Goal: Task Accomplishment & Management: Complete application form

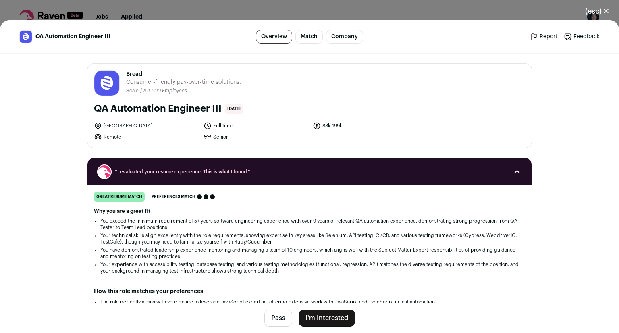
click at [327, 314] on button "I'm Interested" at bounding box center [327, 317] width 56 height 17
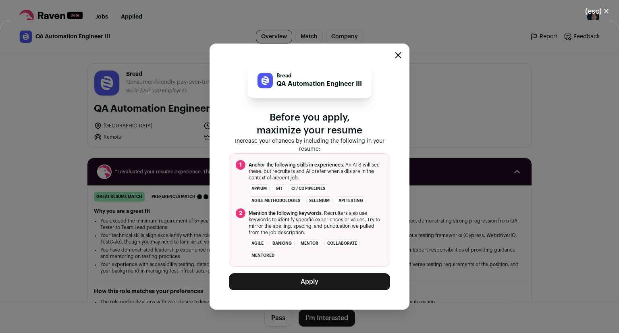
click at [327, 284] on button "Apply" at bounding box center [309, 281] width 161 height 17
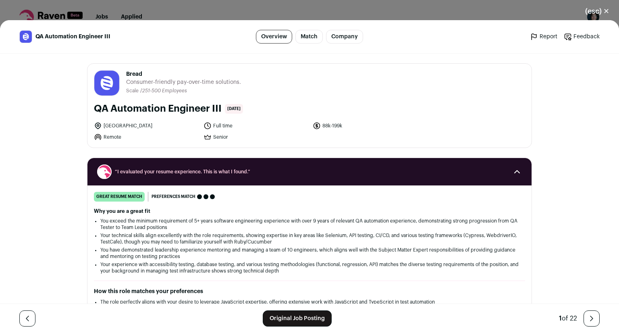
click at [588, 322] on link "Close modal via background" at bounding box center [592, 318] width 16 height 16
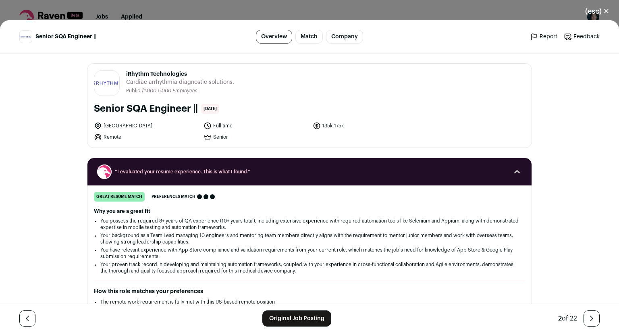
click at [294, 316] on link "Original Job Posting" at bounding box center [296, 318] width 69 height 16
click at [591, 323] on icon "Close modal via background" at bounding box center [592, 319] width 10 height 10
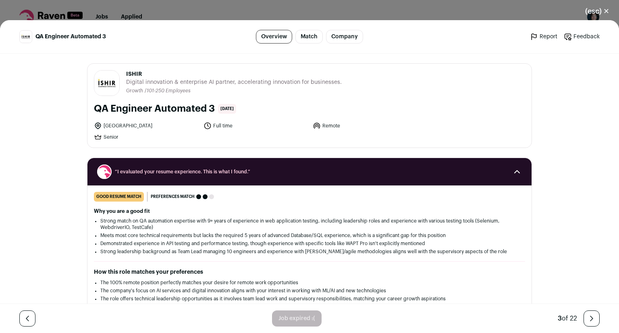
click at [591, 323] on icon "Close modal via background" at bounding box center [592, 319] width 10 height 10
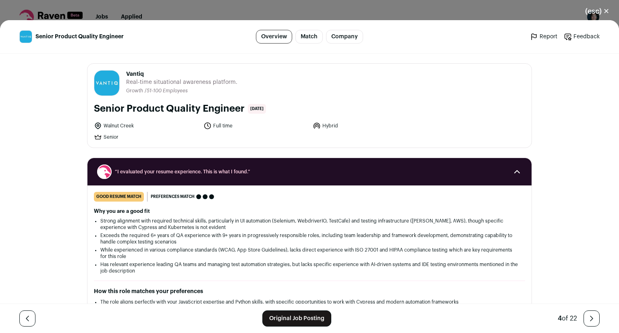
click at [591, 323] on icon "Close modal via background" at bounding box center [592, 319] width 10 height 10
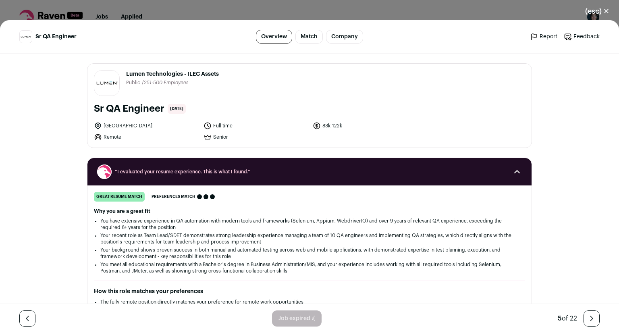
click at [591, 323] on icon "Close modal via background" at bounding box center [592, 319] width 10 height 10
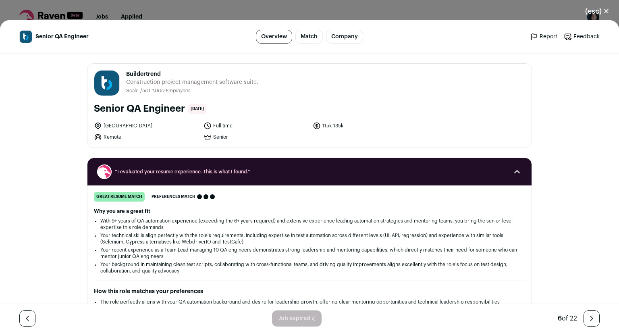
click at [591, 323] on icon "Close modal via background" at bounding box center [592, 319] width 10 height 10
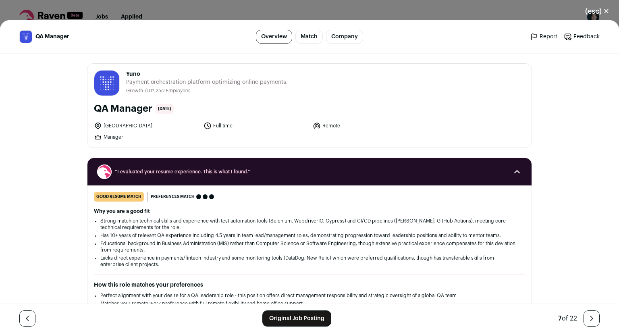
click at [591, 323] on icon "Close modal via background" at bounding box center [592, 319] width 10 height 10
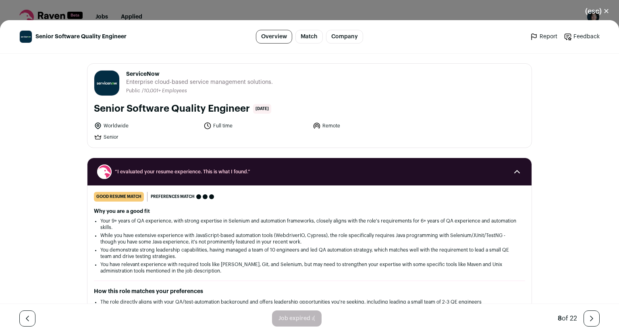
click at [591, 323] on icon "Close modal via background" at bounding box center [592, 319] width 10 height 10
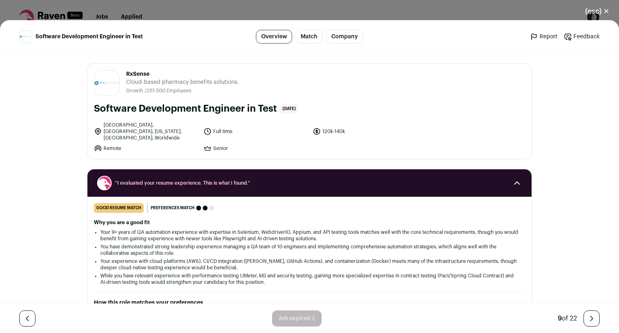
click at [591, 323] on icon "Close modal via background" at bounding box center [592, 319] width 10 height 10
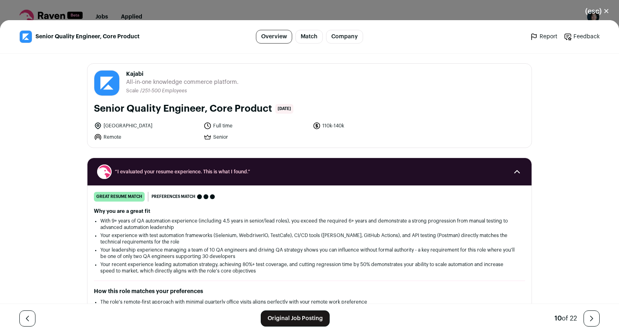
click at [305, 41] on link "Match" at bounding box center [308, 37] width 27 height 14
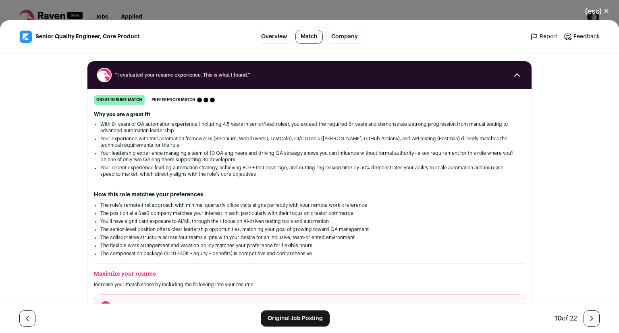
scroll to position [98, 0]
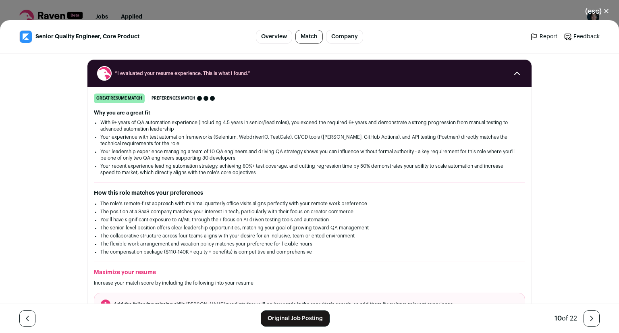
click at [606, 15] on button "(esc) ✕" at bounding box center [597, 11] width 44 height 18
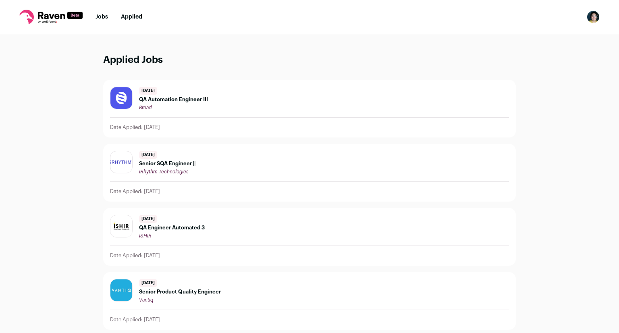
click at [93, 14] on nav "Jobs Applied Settings Notifications Preferences Resume FAQs Logout" at bounding box center [309, 17] width 619 height 34
click at [104, 20] on li "Jobs" at bounding box center [102, 17] width 12 height 8
click at [102, 16] on link "Jobs" at bounding box center [102, 17] width 12 height 6
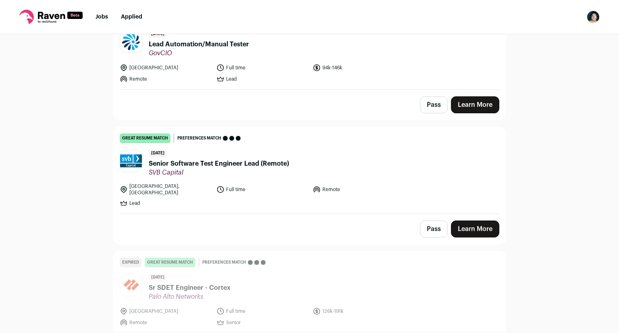
scroll to position [468, 0]
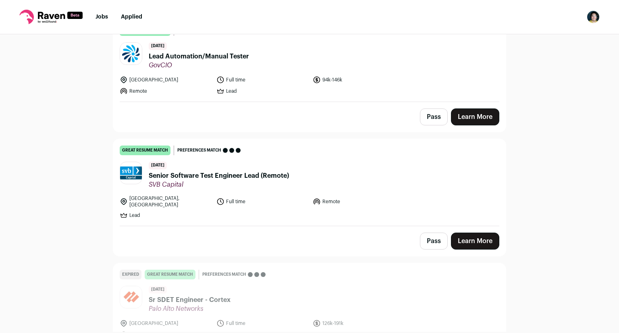
click at [467, 118] on link "Learn More" at bounding box center [475, 116] width 48 height 17
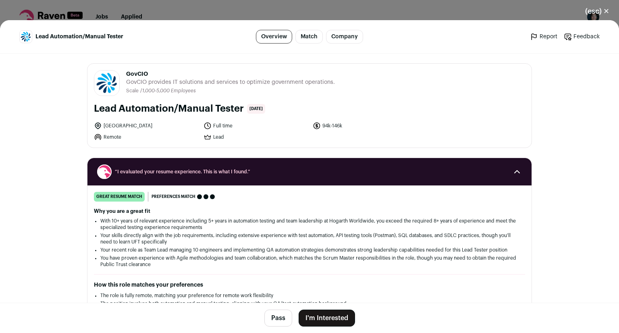
click at [319, 318] on button "I'm Interested" at bounding box center [327, 317] width 56 height 17
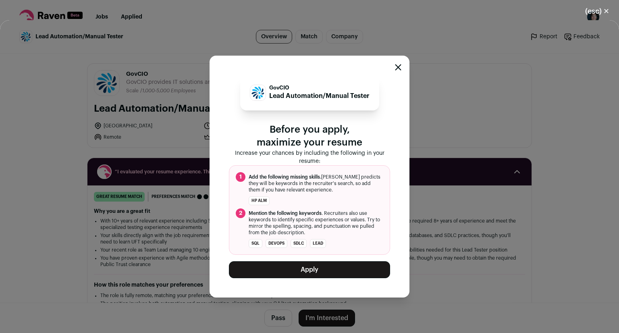
click at [353, 265] on button "Apply" at bounding box center [309, 269] width 161 height 17
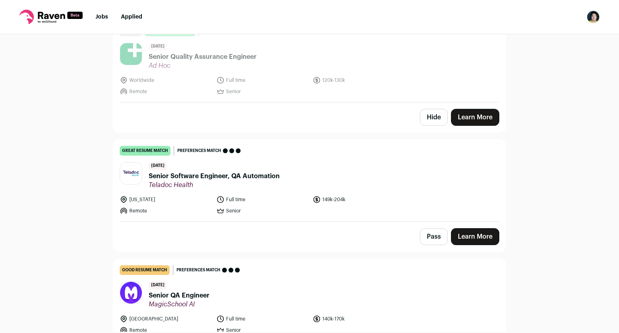
scroll to position [743, 0]
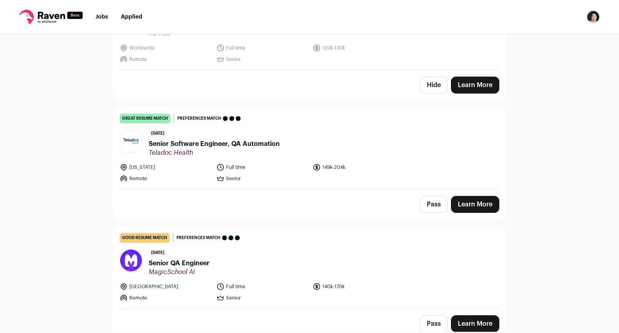
click at [461, 315] on link "Learn More" at bounding box center [475, 323] width 48 height 17
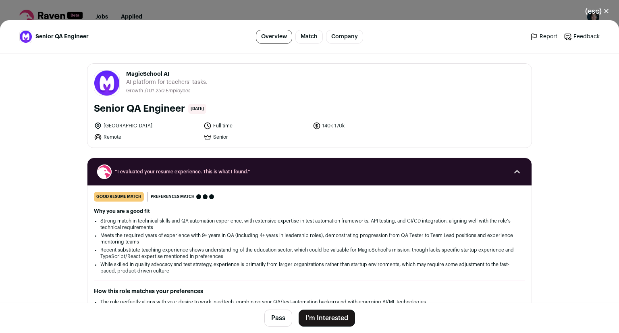
click at [319, 322] on button "I'm Interested" at bounding box center [327, 317] width 56 height 17
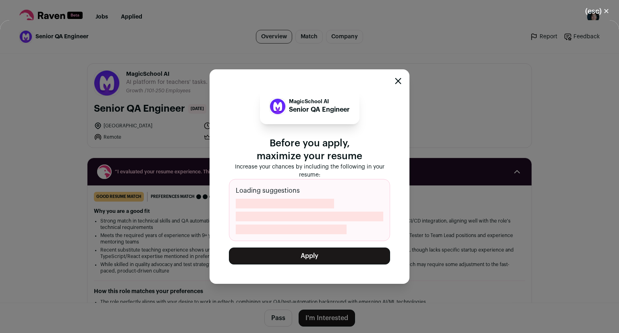
click at [333, 255] on button "Apply" at bounding box center [309, 255] width 161 height 17
